Goal: Task Accomplishment & Management: Manage account settings

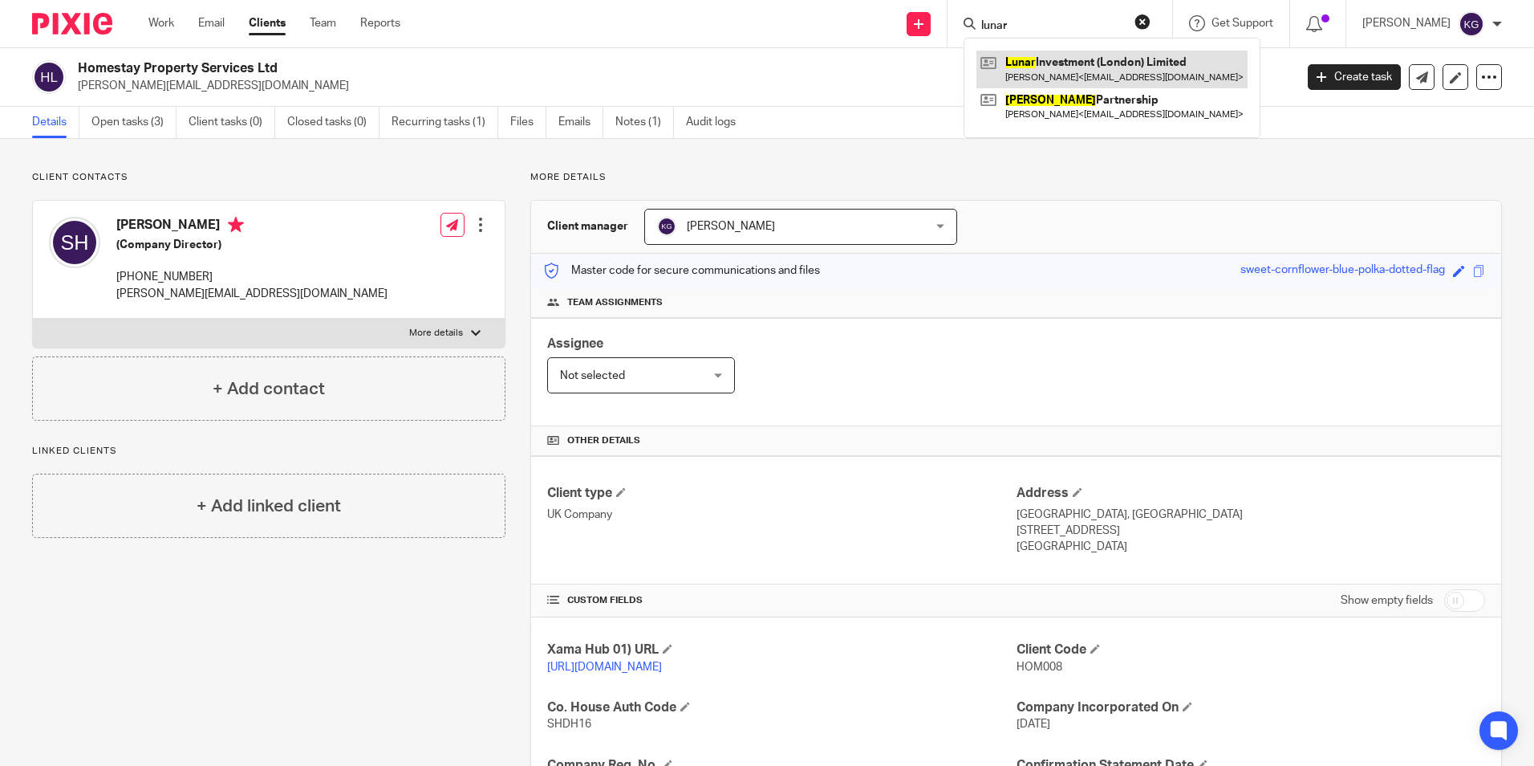
type input "lunar"
click at [1133, 70] on link at bounding box center [1112, 69] width 271 height 37
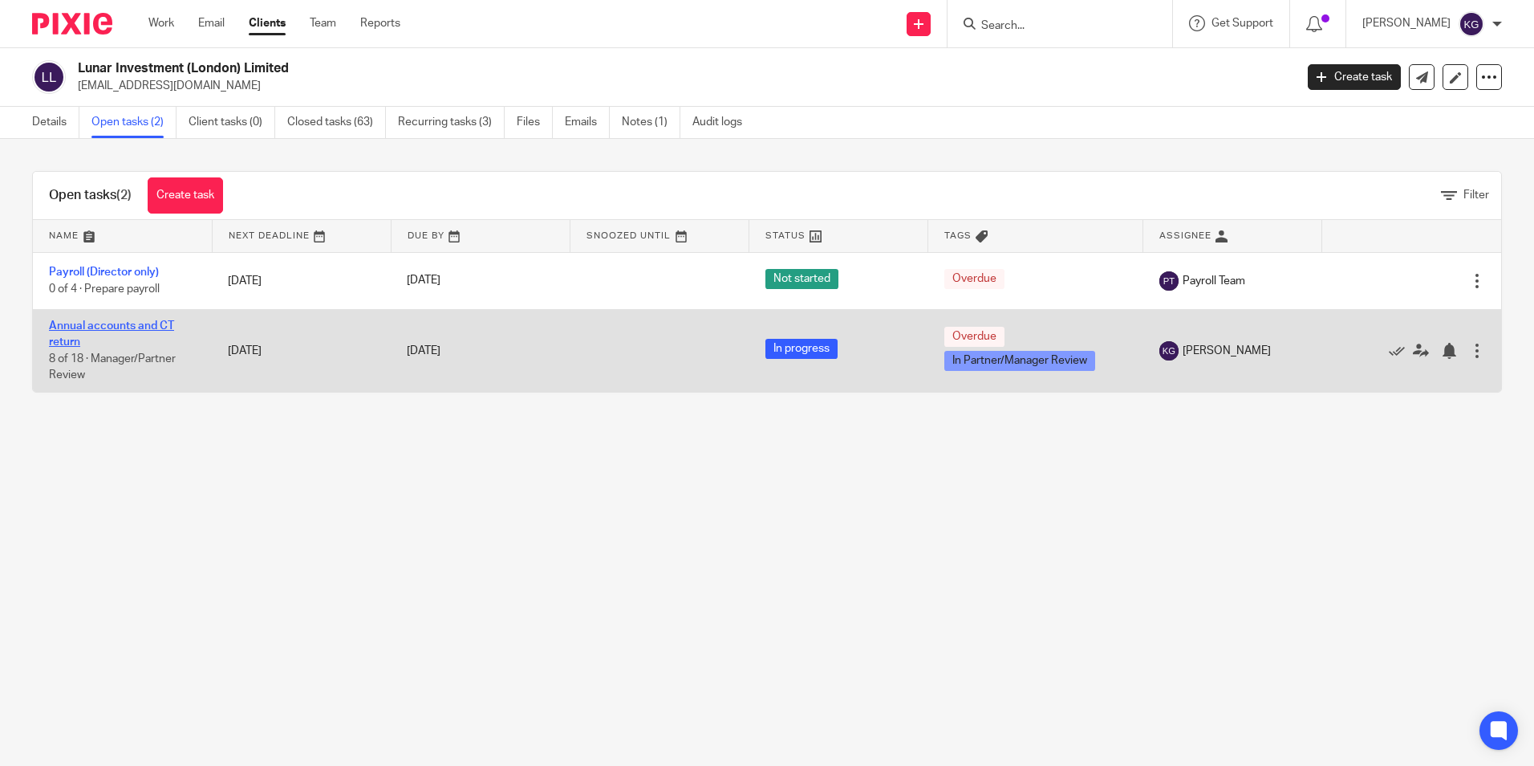
click at [151, 325] on link "Annual accounts and CT return" at bounding box center [111, 333] width 125 height 27
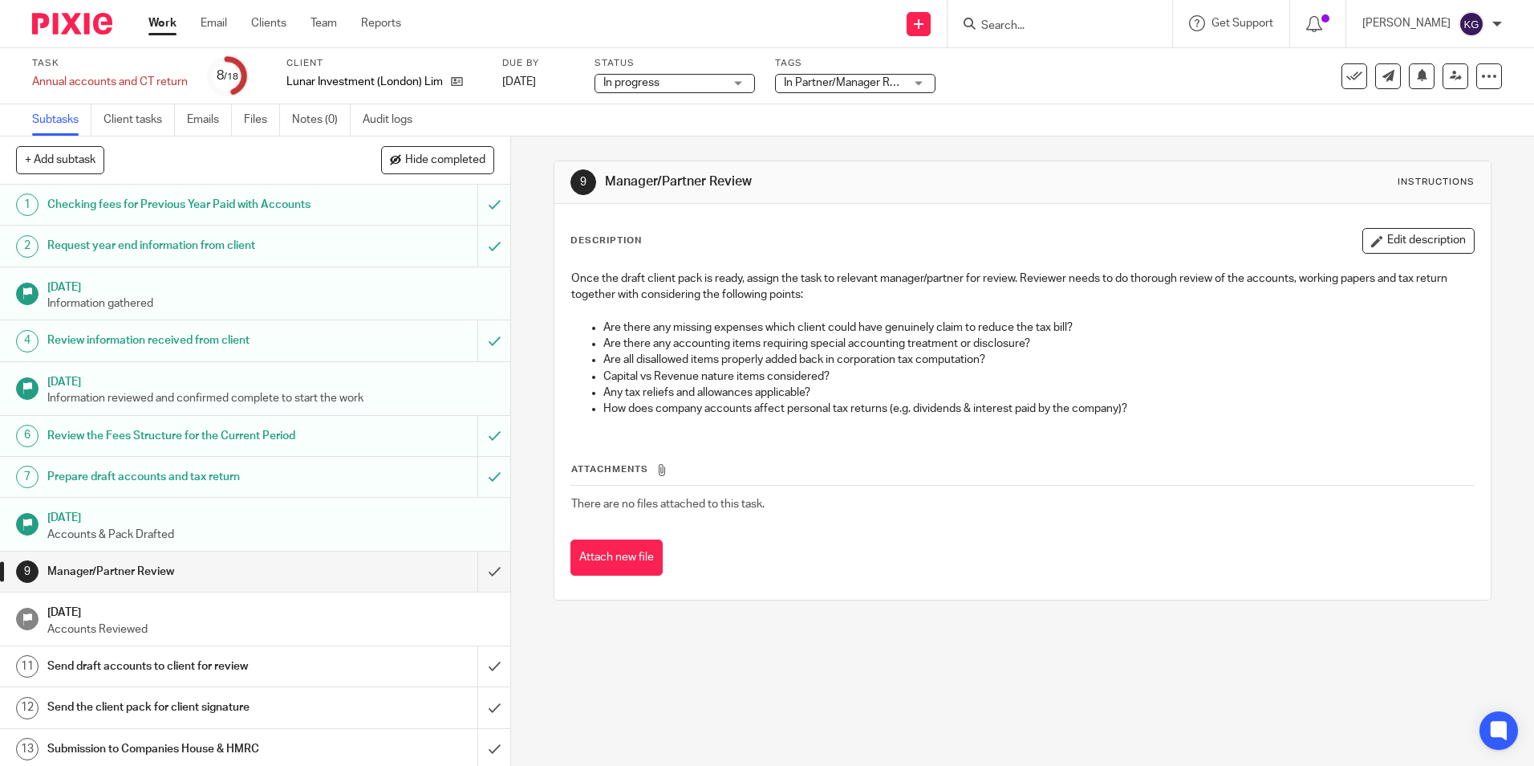
click at [799, 87] on span "In Partner/Manager Review" at bounding box center [844, 83] width 120 height 17
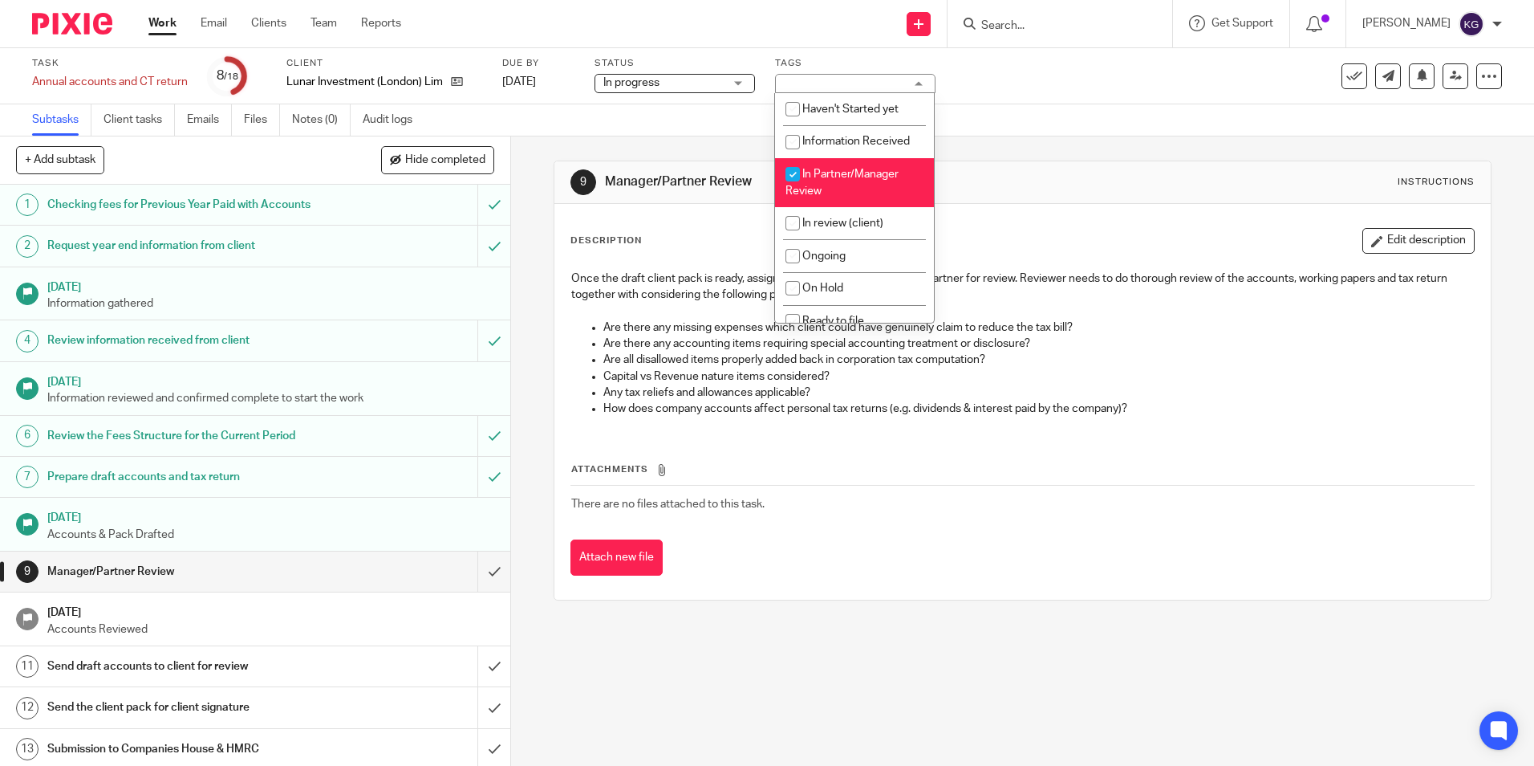
click at [835, 177] on span "In Partner/Manager Review" at bounding box center [842, 183] width 113 height 28
checkbox input "false"
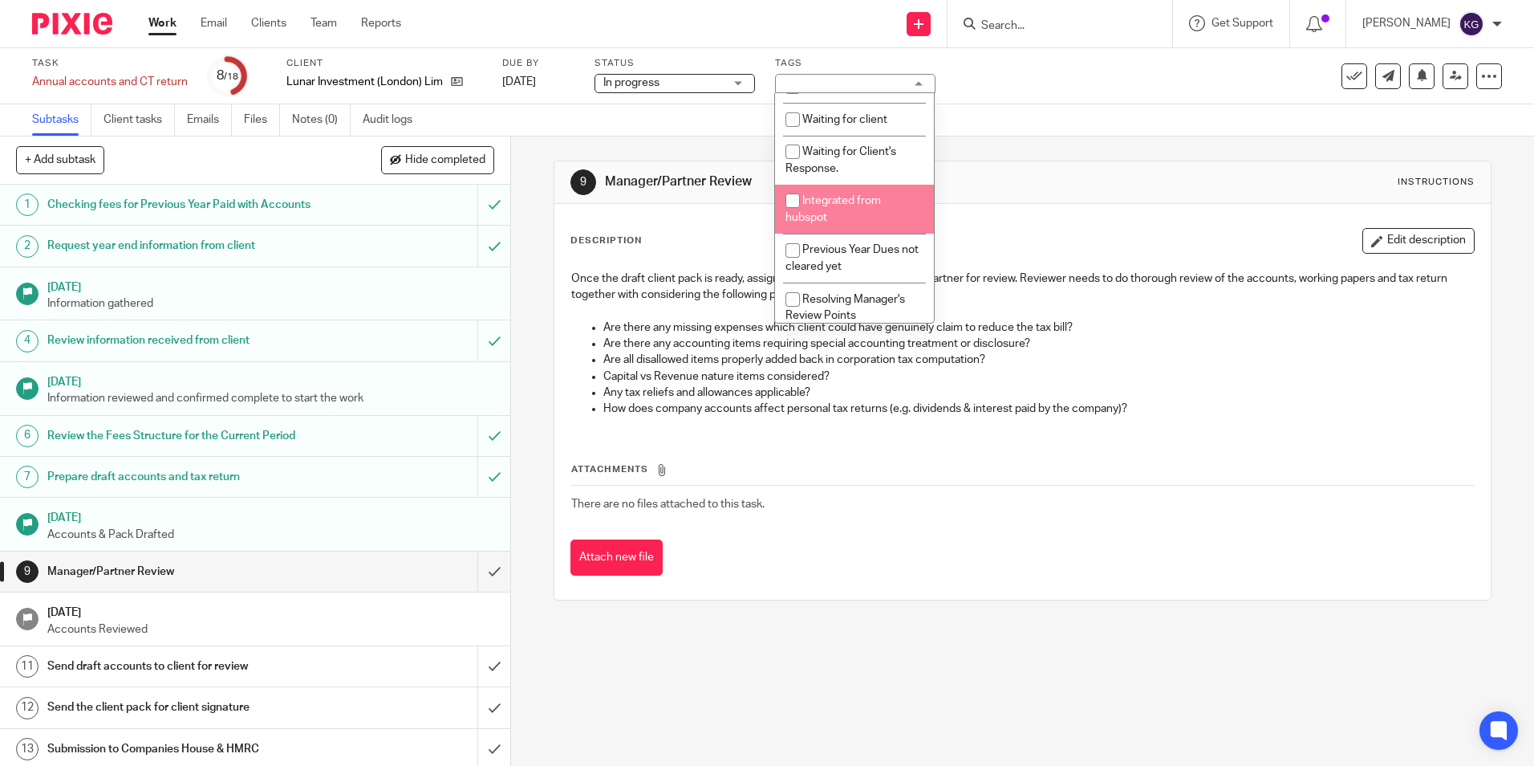
scroll to position [354, 0]
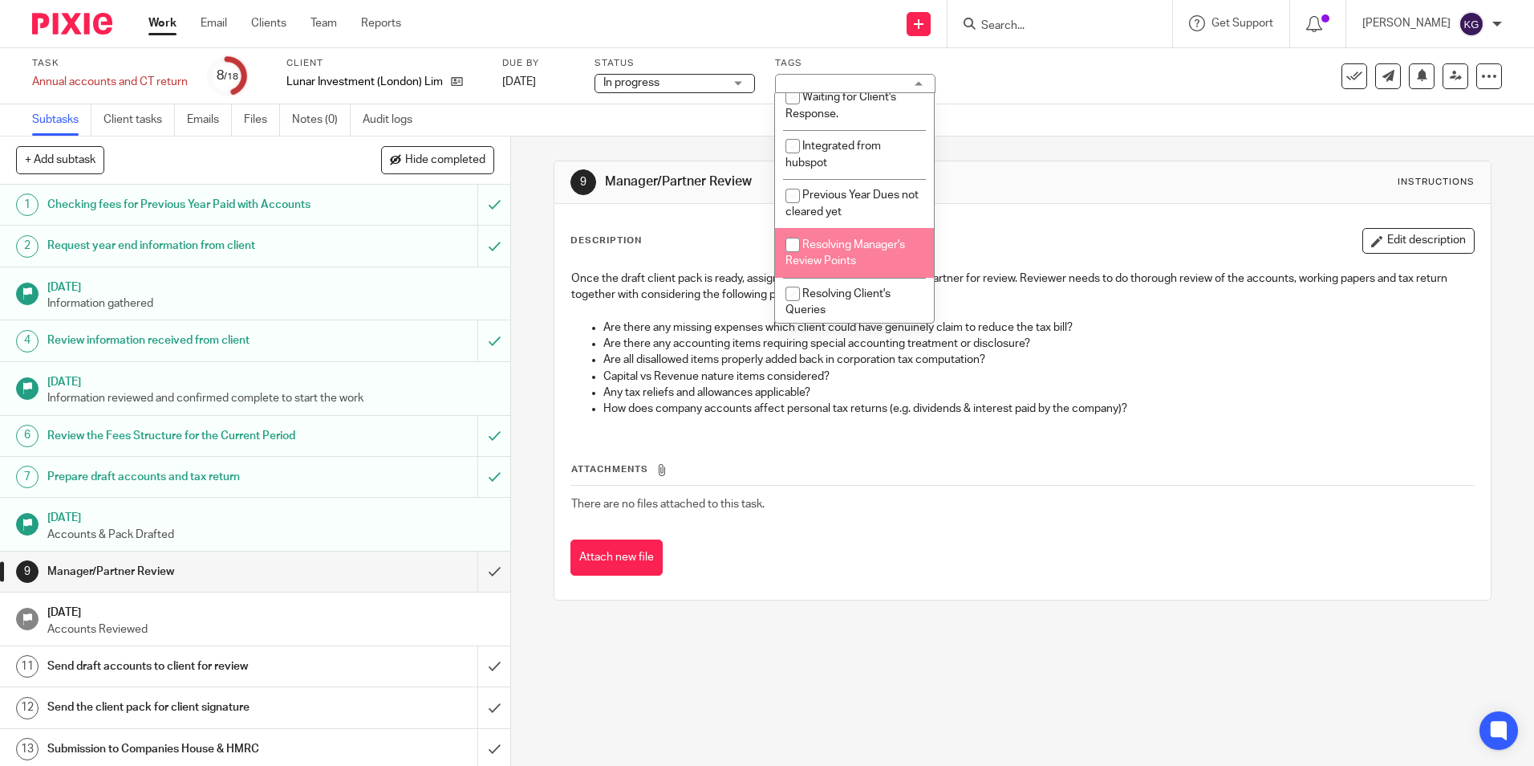
click at [790, 243] on input "checkbox" at bounding box center [793, 245] width 30 height 30
checkbox input "true"
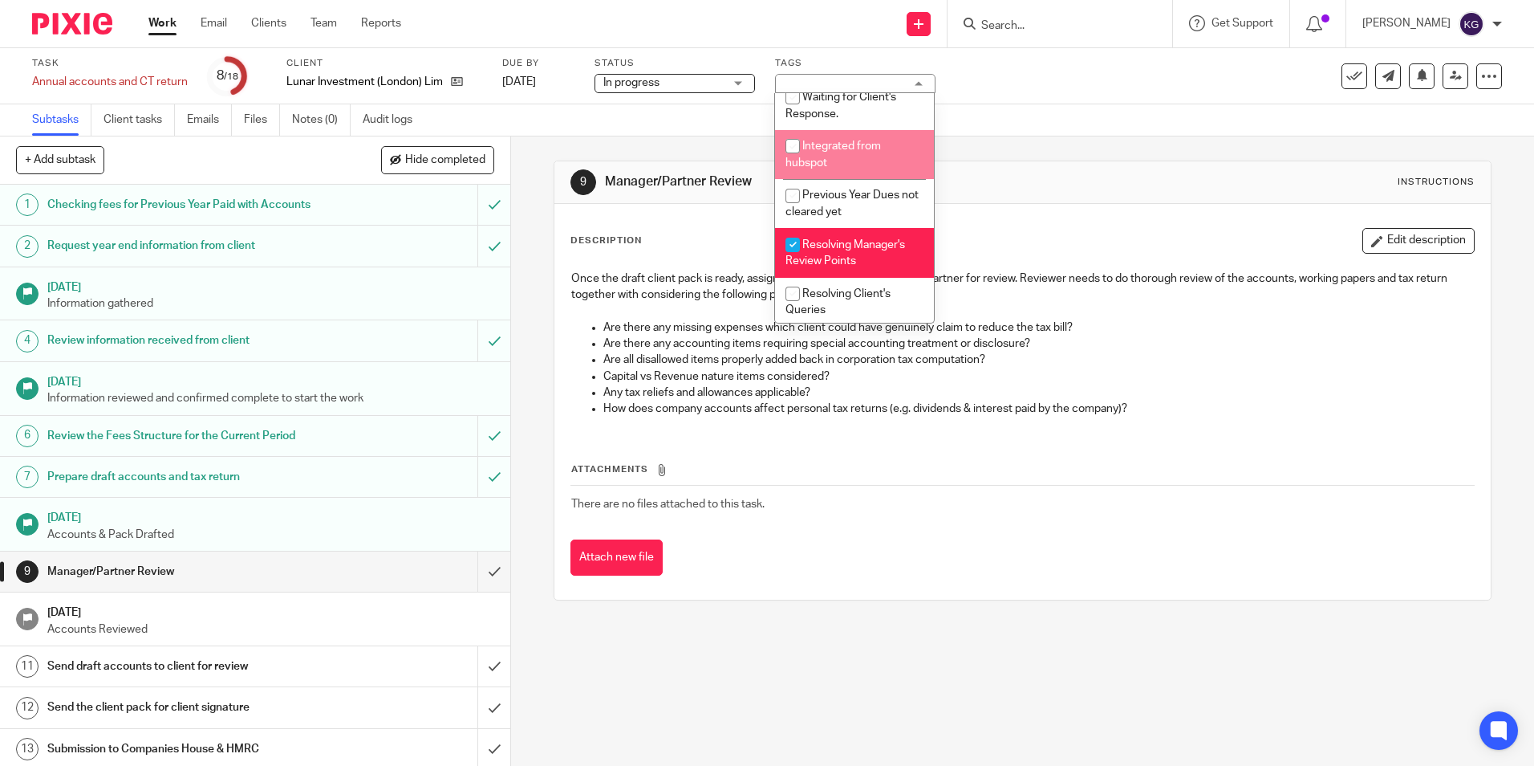
click at [1116, 87] on div "Task Annual accounts and CT return Save Annual accounts and CT return 8 /18 Cli…" at bounding box center [644, 76] width 1225 height 39
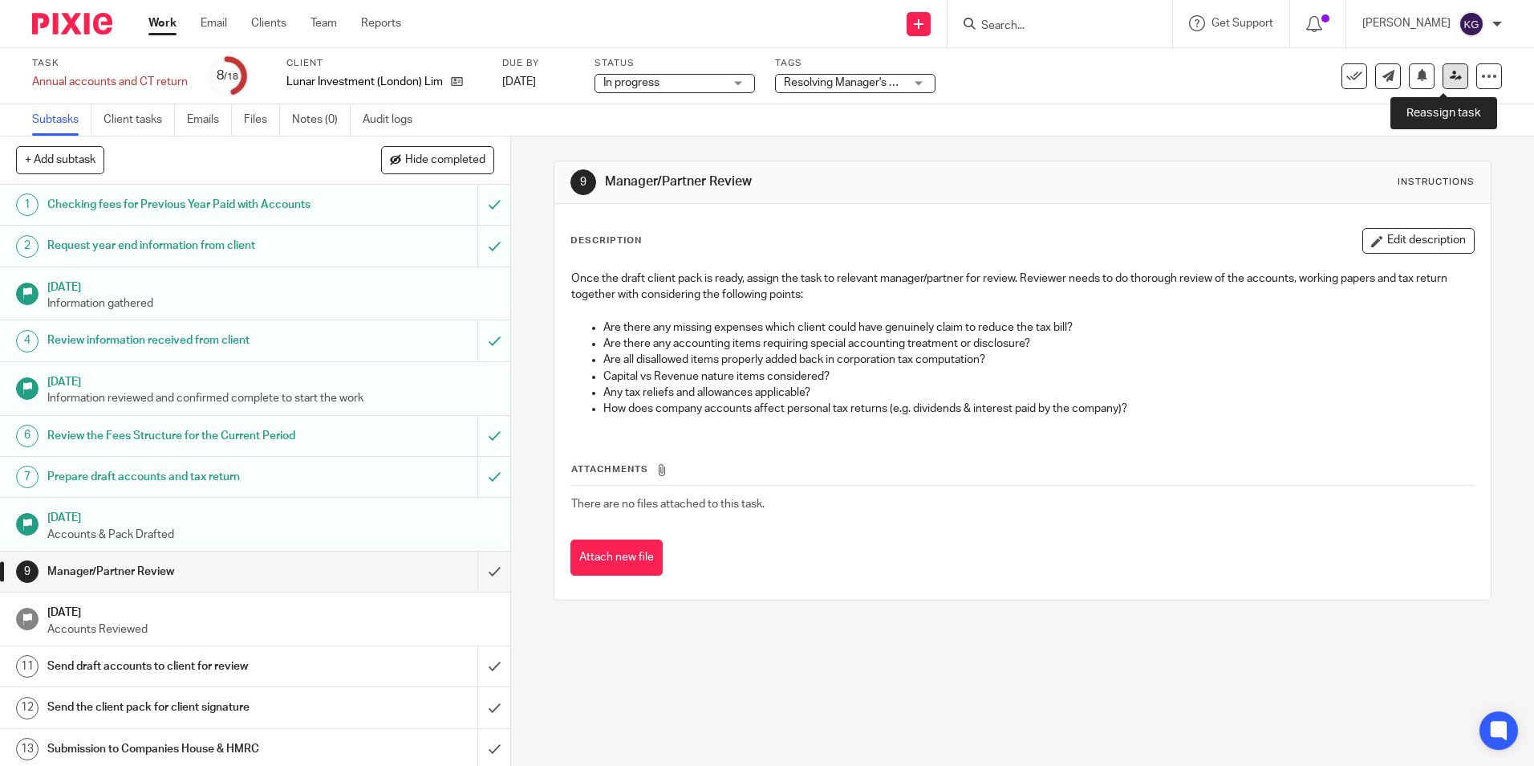
click at [1450, 74] on icon at bounding box center [1456, 76] width 12 height 12
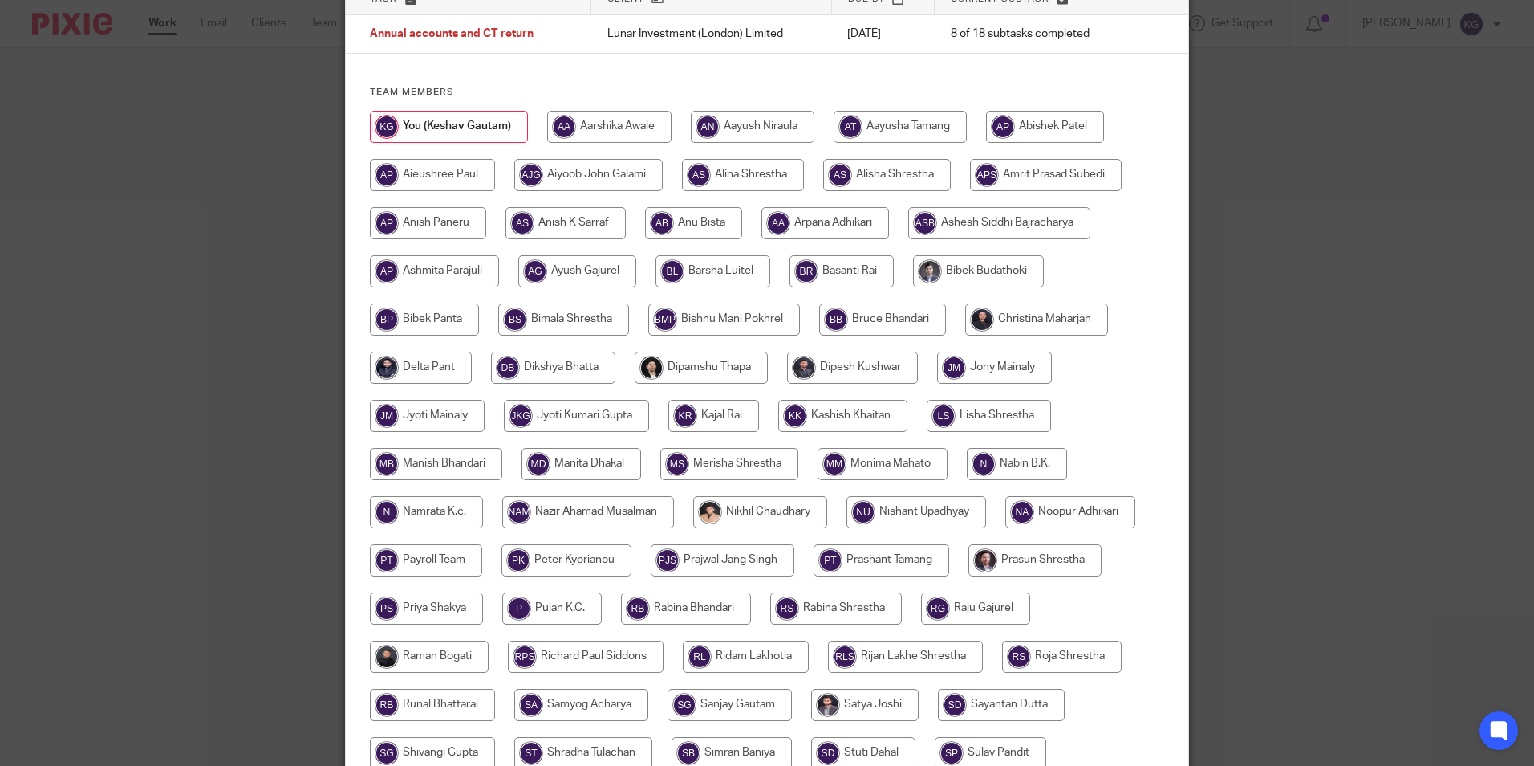
scroll to position [321, 0]
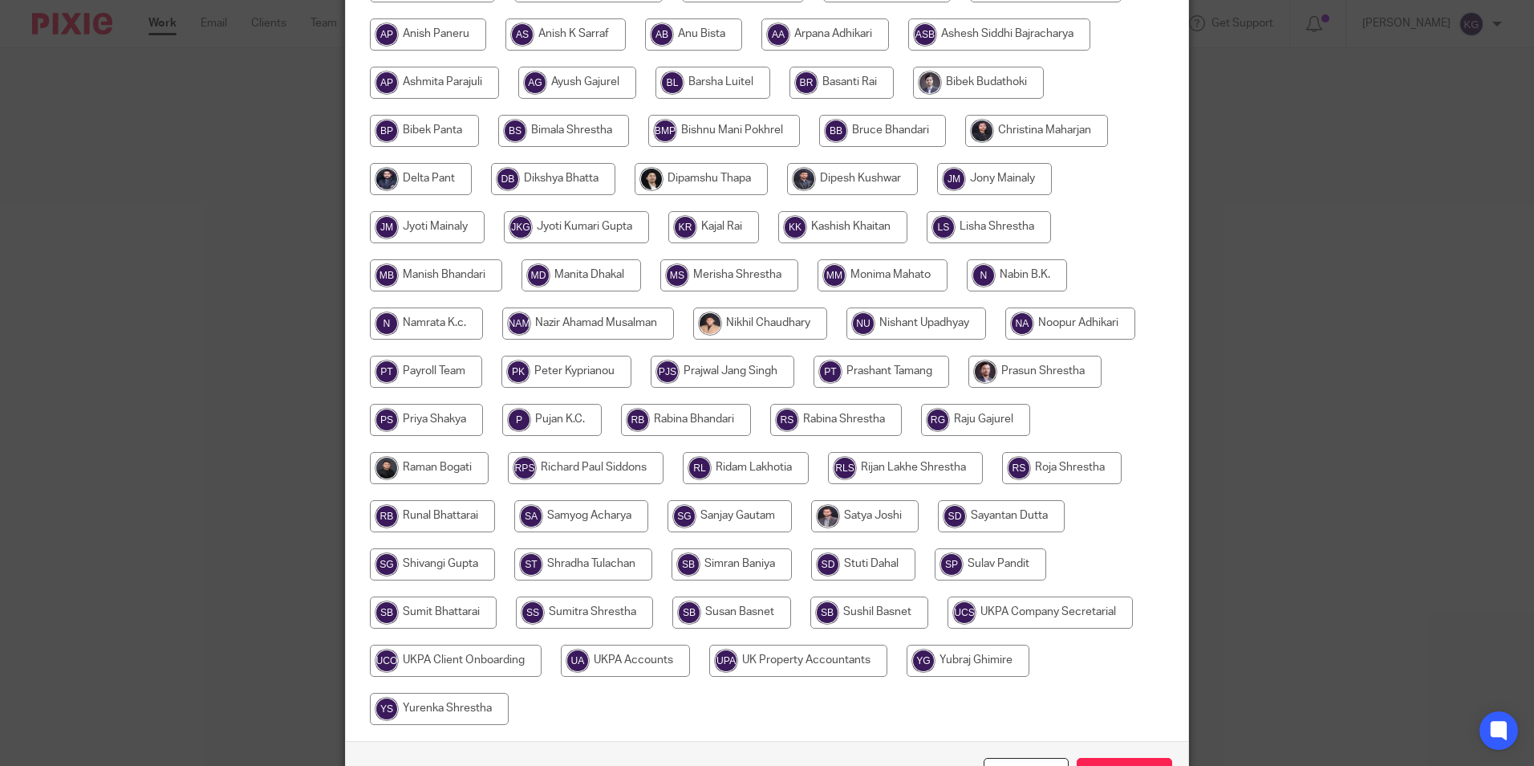
click at [466, 273] on input "radio" at bounding box center [436, 275] width 132 height 32
radio input "true"
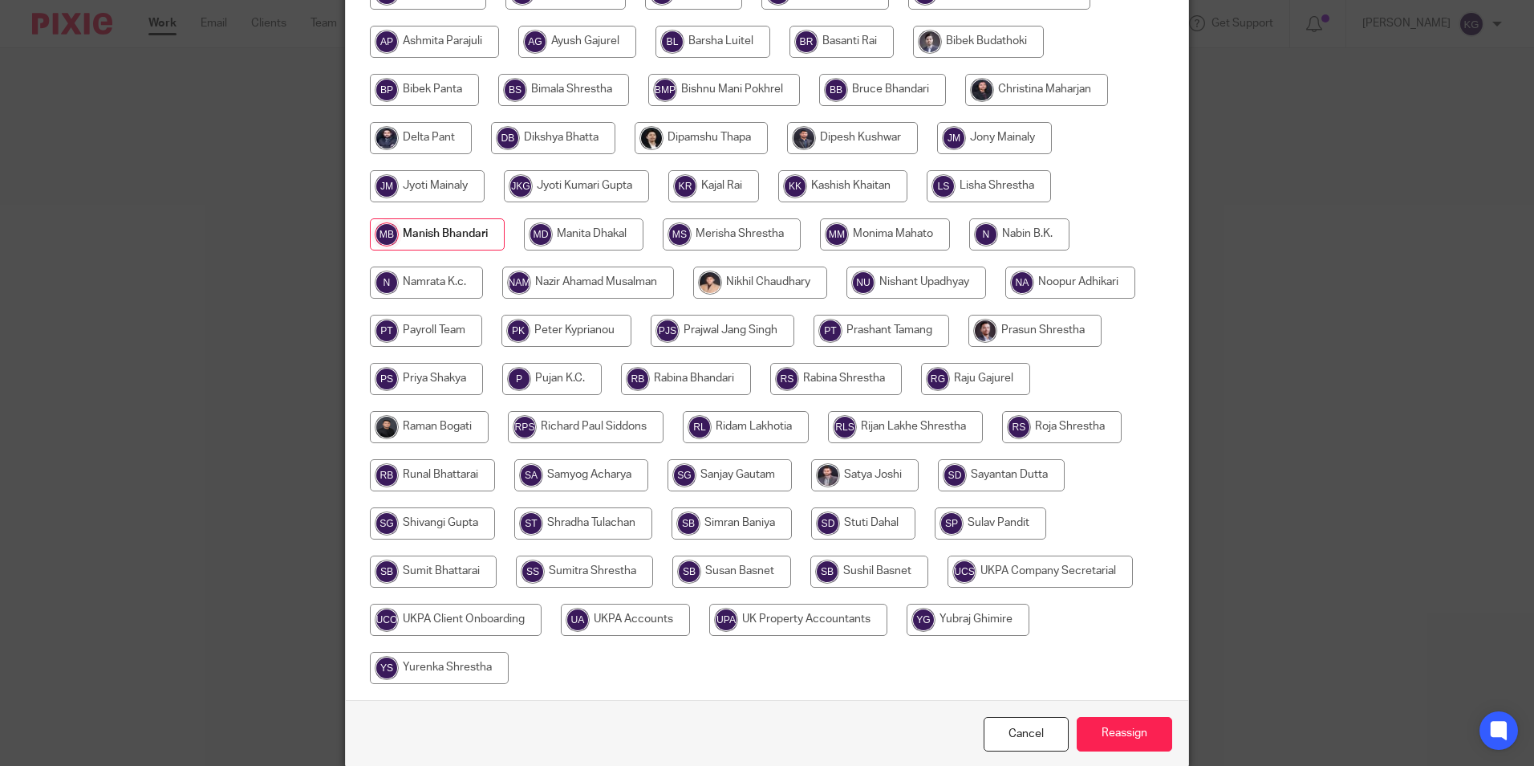
scroll to position [429, 0]
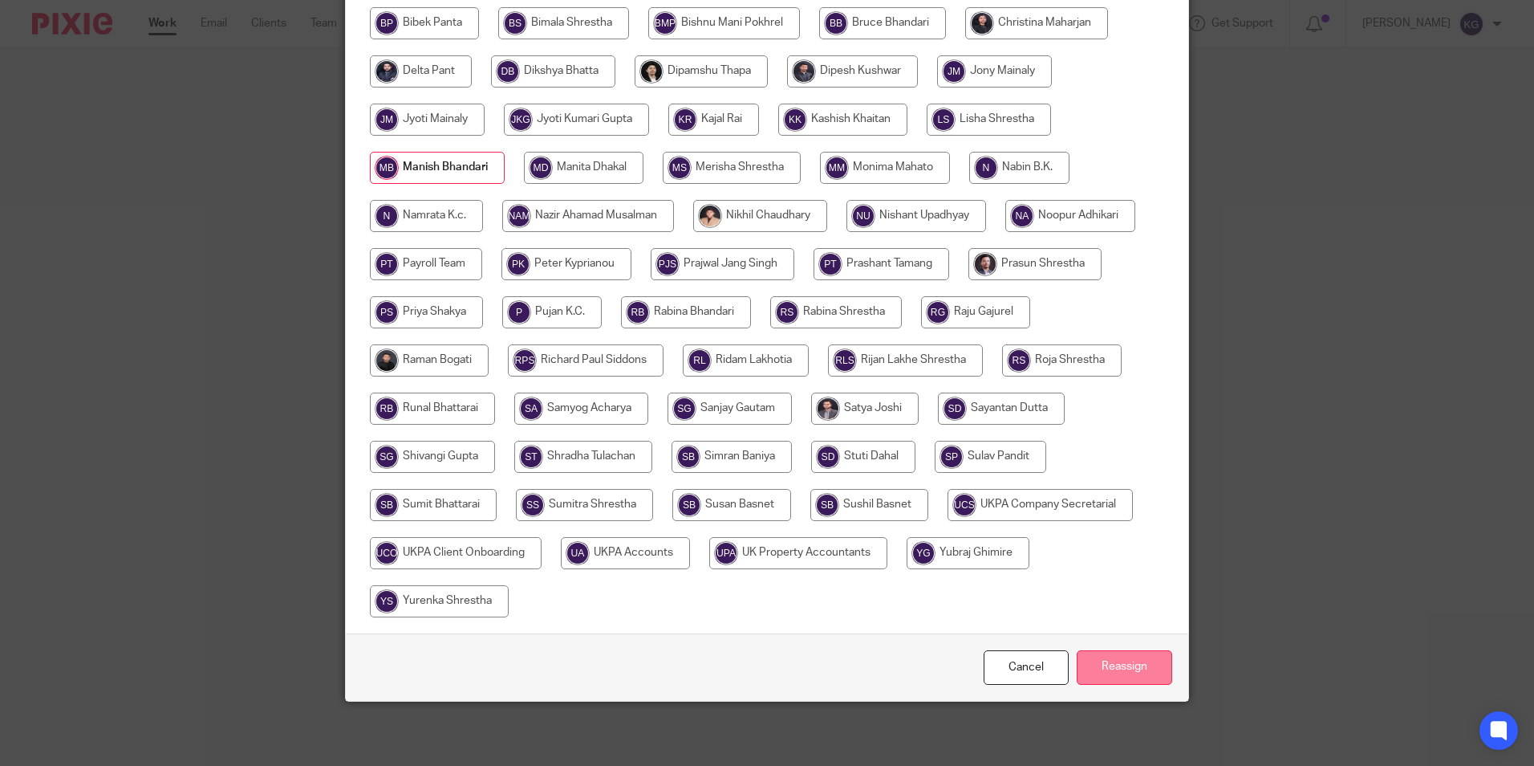
click at [1112, 659] on input "Reassign" at bounding box center [1125, 667] width 96 height 35
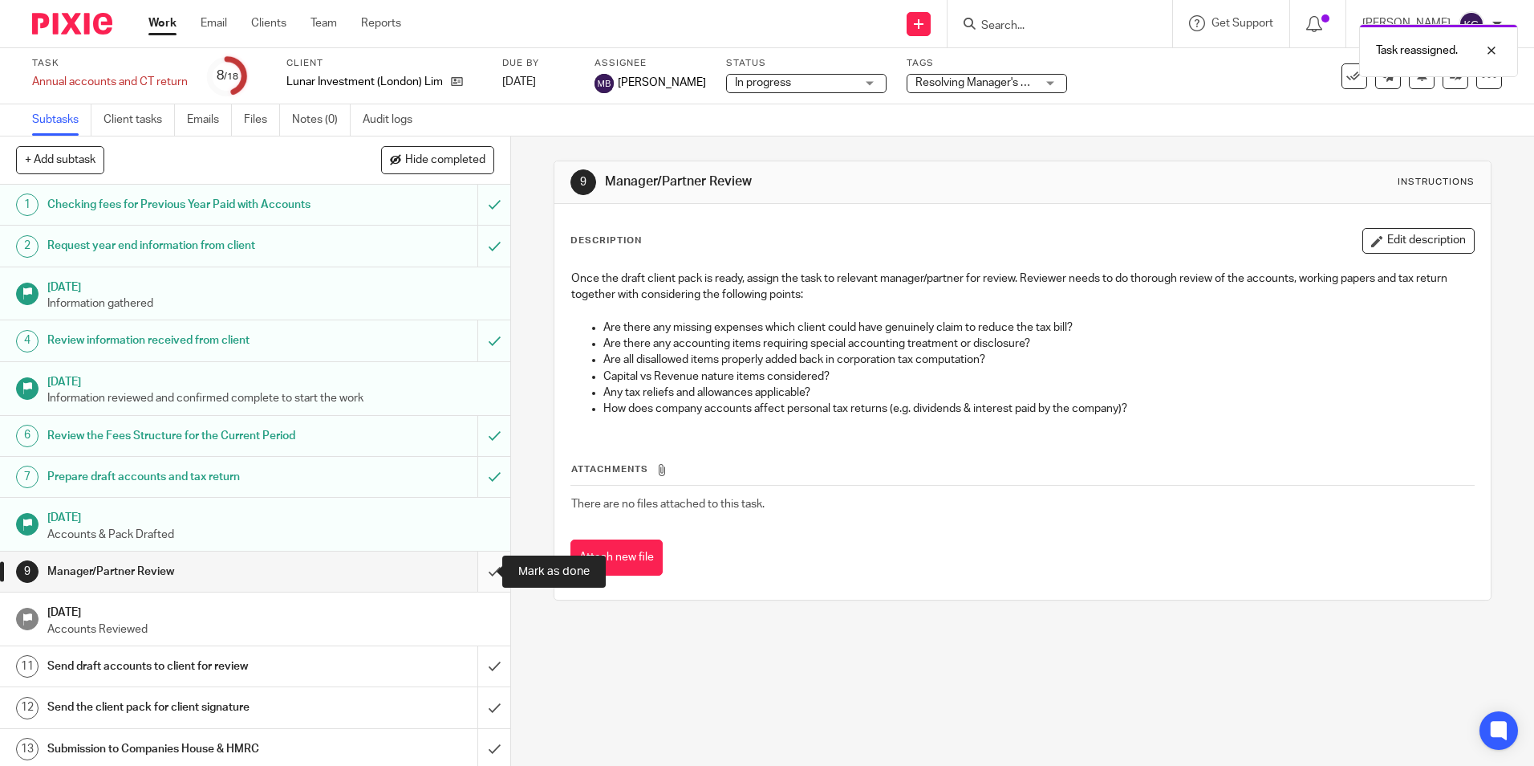
click at [482, 573] on input "submit" at bounding box center [255, 571] width 510 height 40
